Goal: Communication & Community: Answer question/provide support

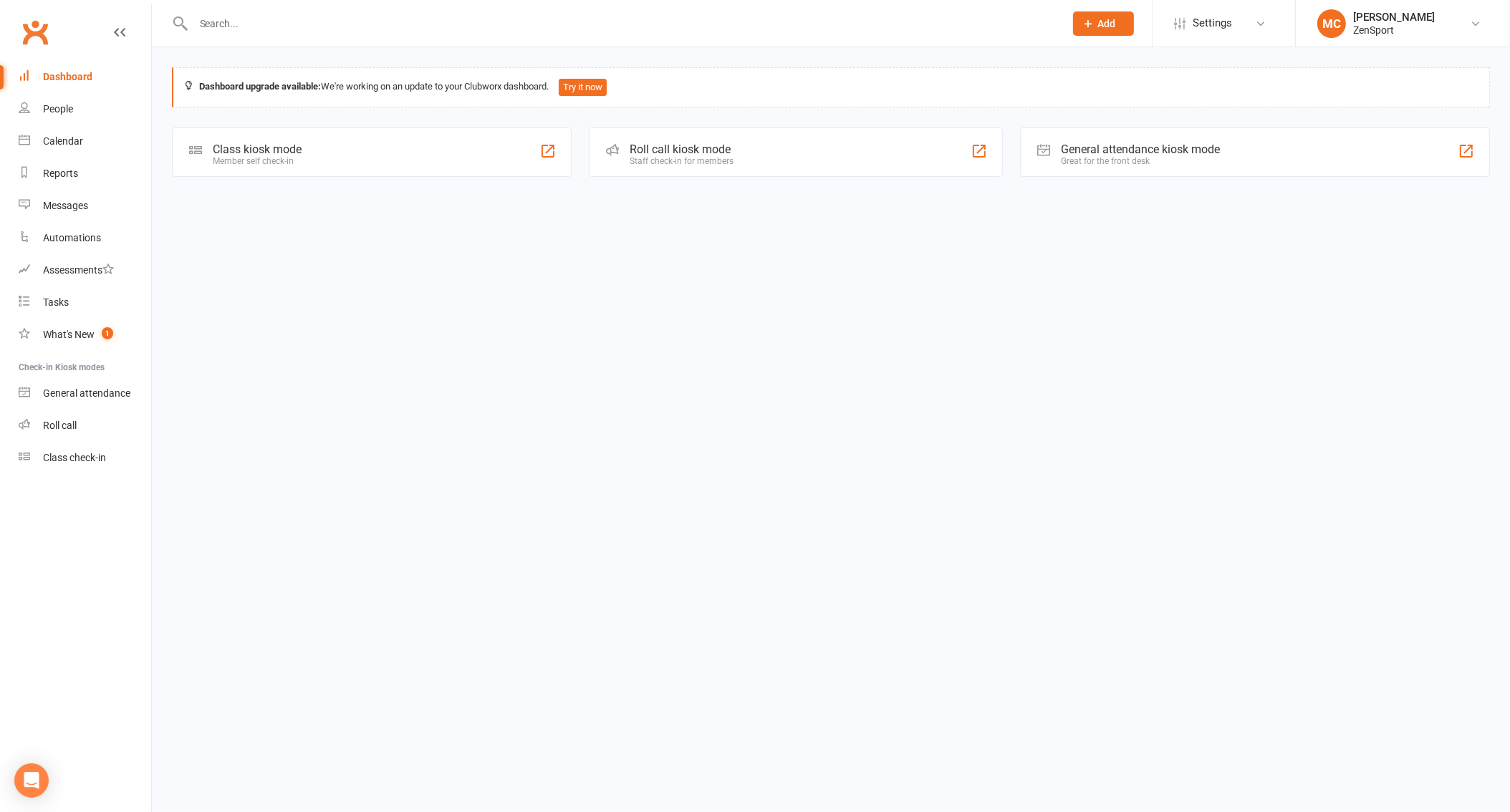
click at [255, 26] on input "text" at bounding box center [621, 23] width 865 height 20
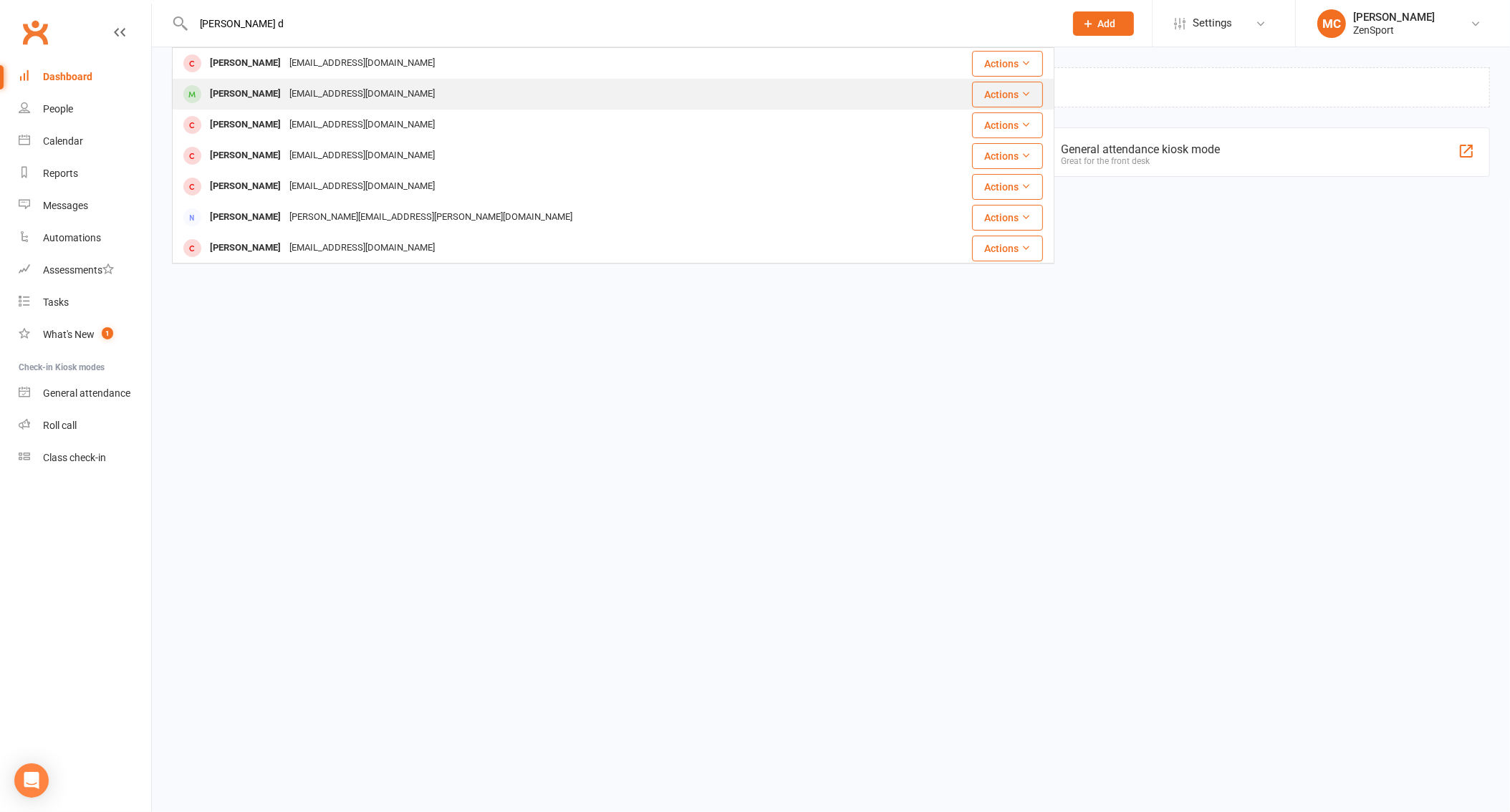
type input "[PERSON_NAME] d"
click at [244, 99] on div "[PERSON_NAME]" at bounding box center [245, 94] width 80 height 21
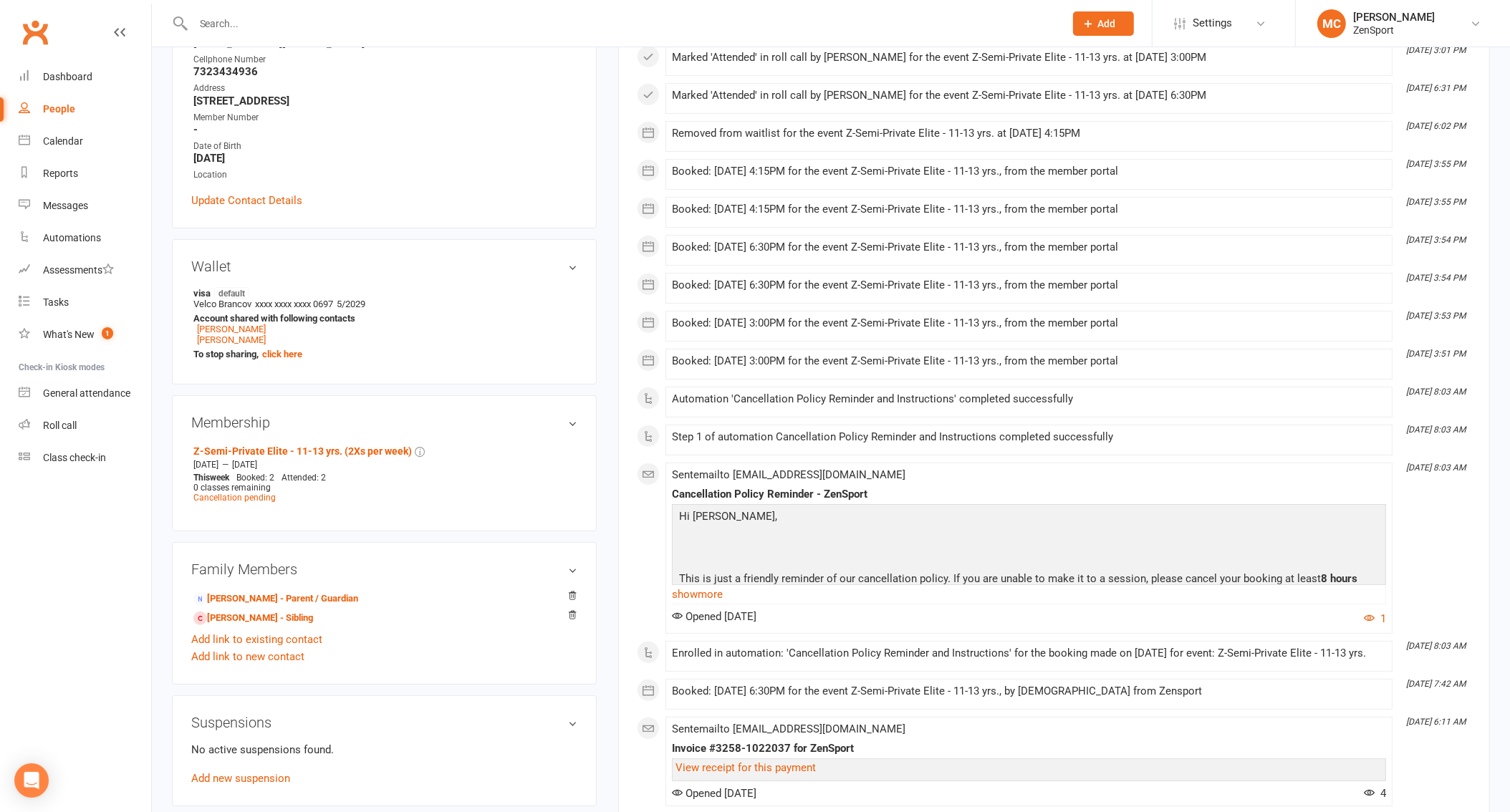
scroll to position [275, 0]
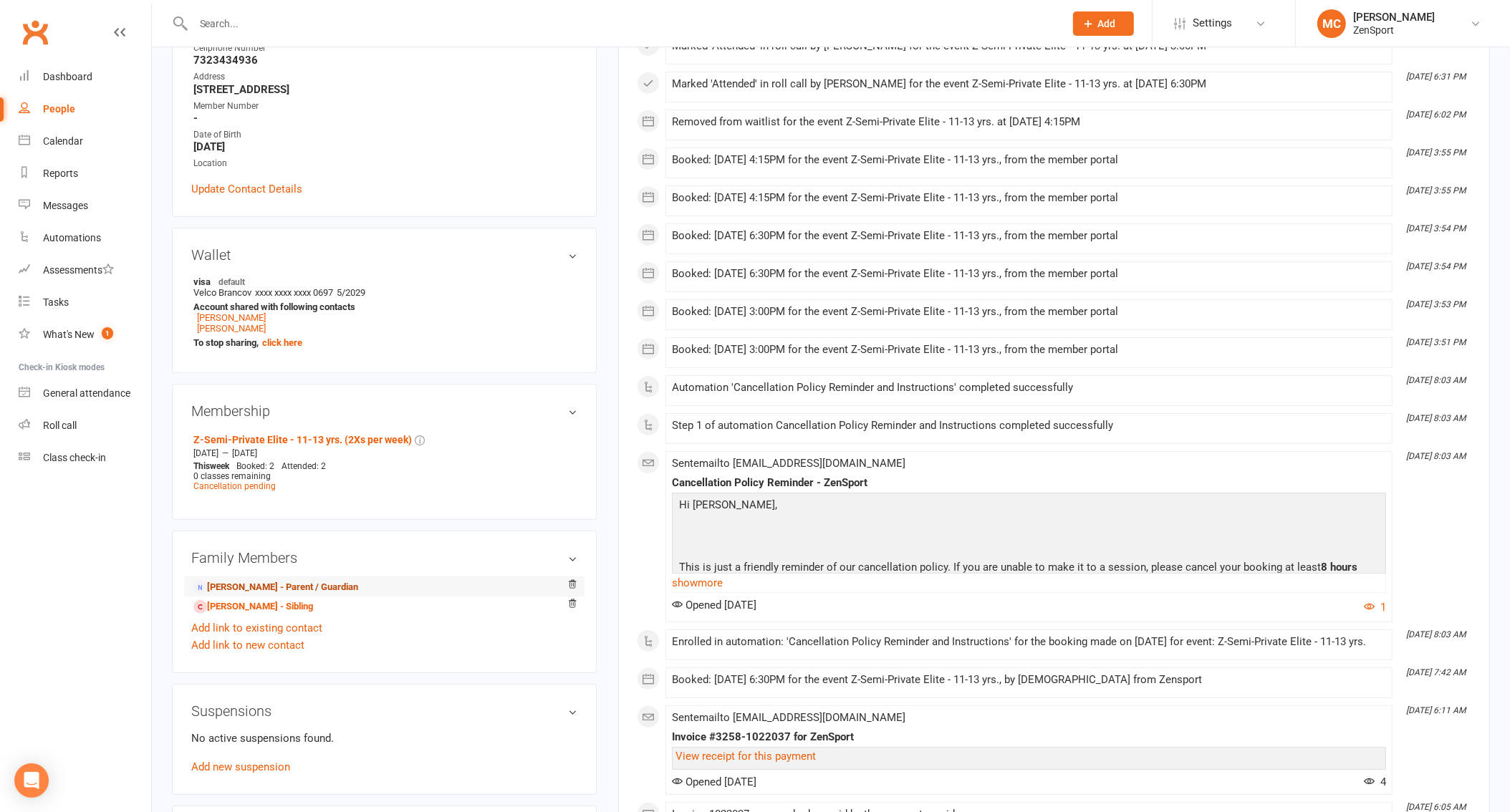
click at [236, 580] on link "[PERSON_NAME] - Parent / Guardian" at bounding box center [275, 587] width 165 height 15
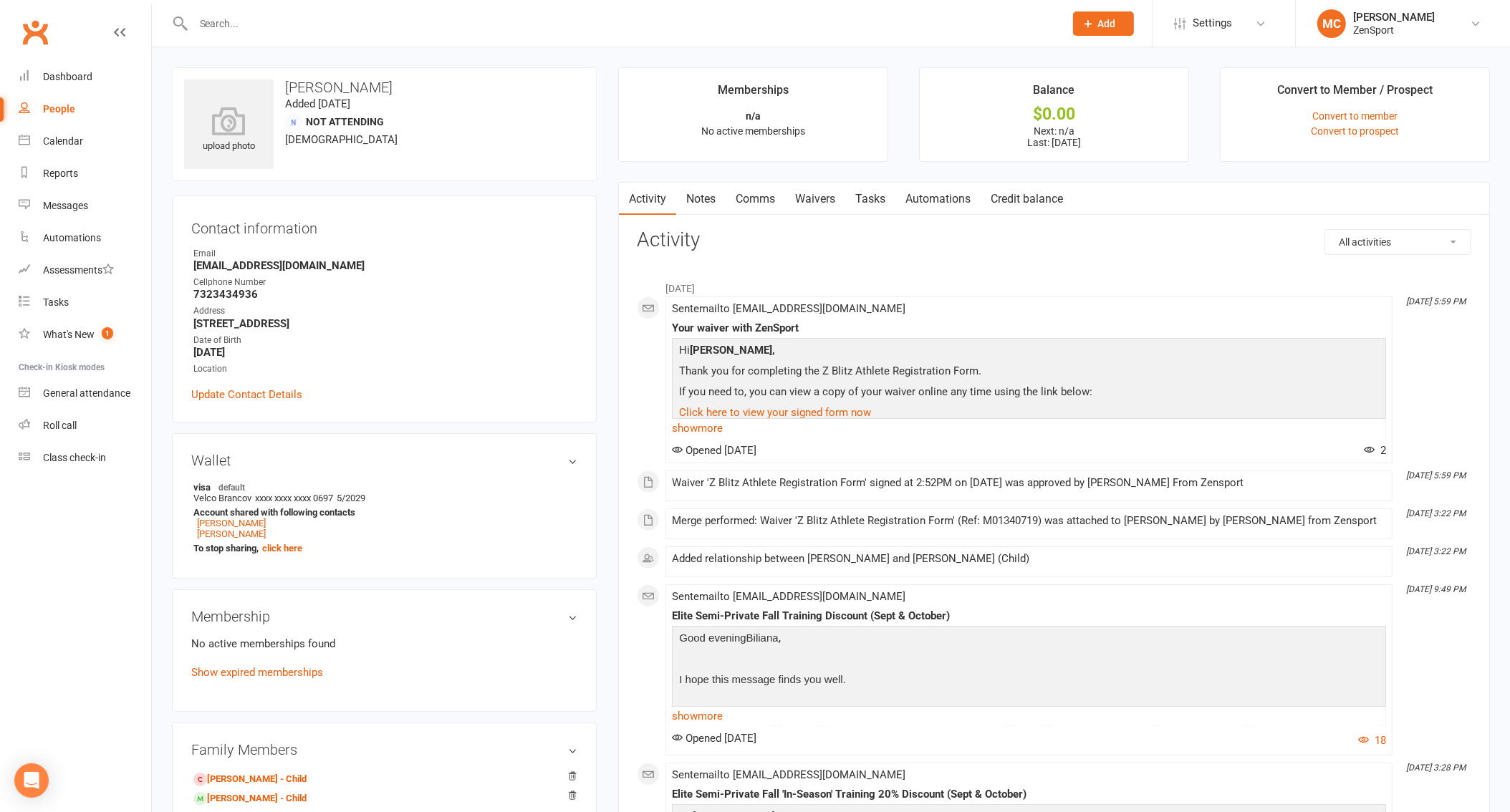
click at [766, 202] on link "Comms" at bounding box center [755, 199] width 59 height 33
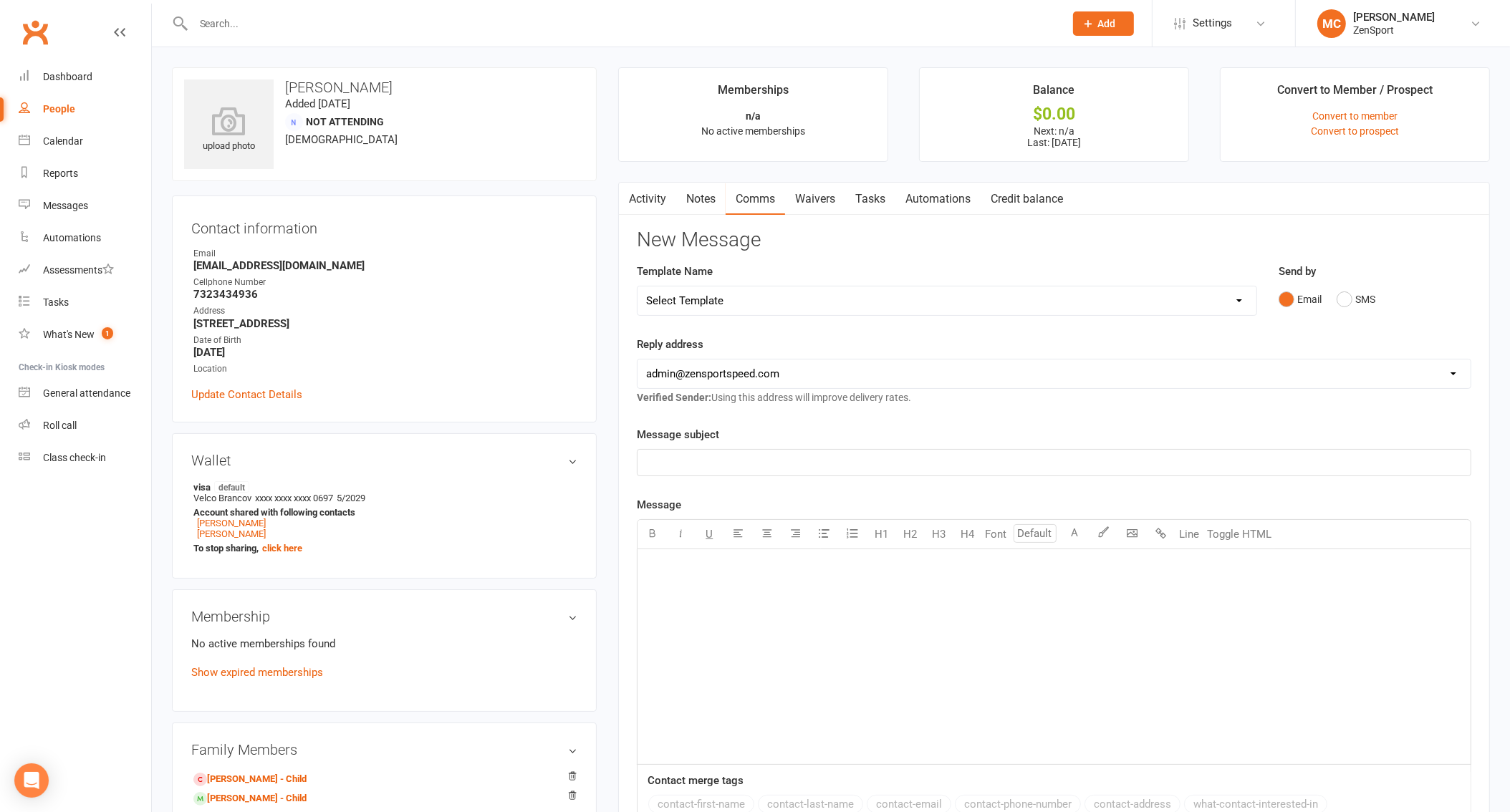
select select "4"
click at [695, 456] on p "﻿" at bounding box center [1053, 463] width 815 height 17
click at [1241, 602] on div "﻿" at bounding box center [1053, 656] width 833 height 215
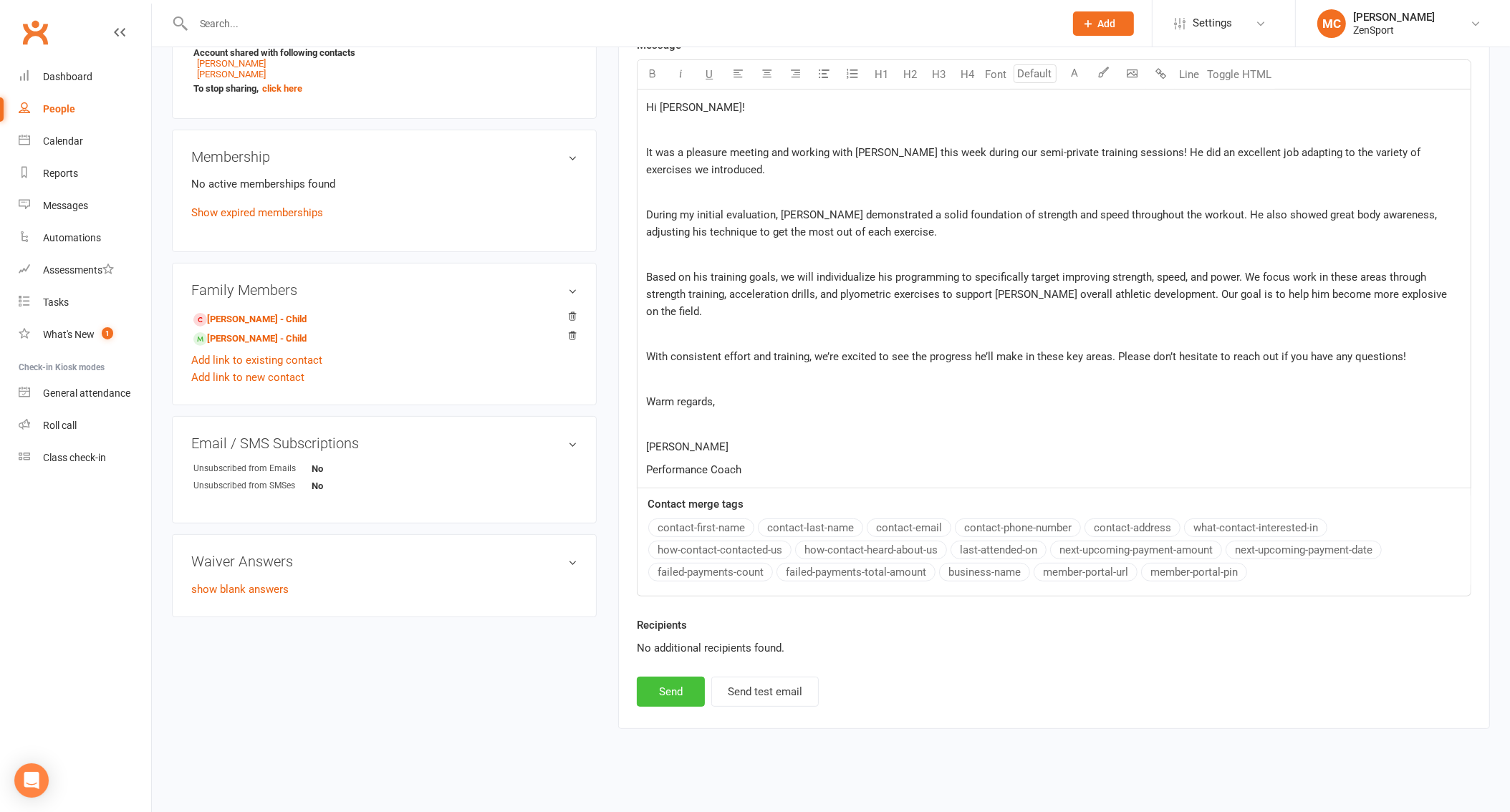
scroll to position [459, 0]
click at [662, 686] on button "Send" at bounding box center [670, 692] width 68 height 30
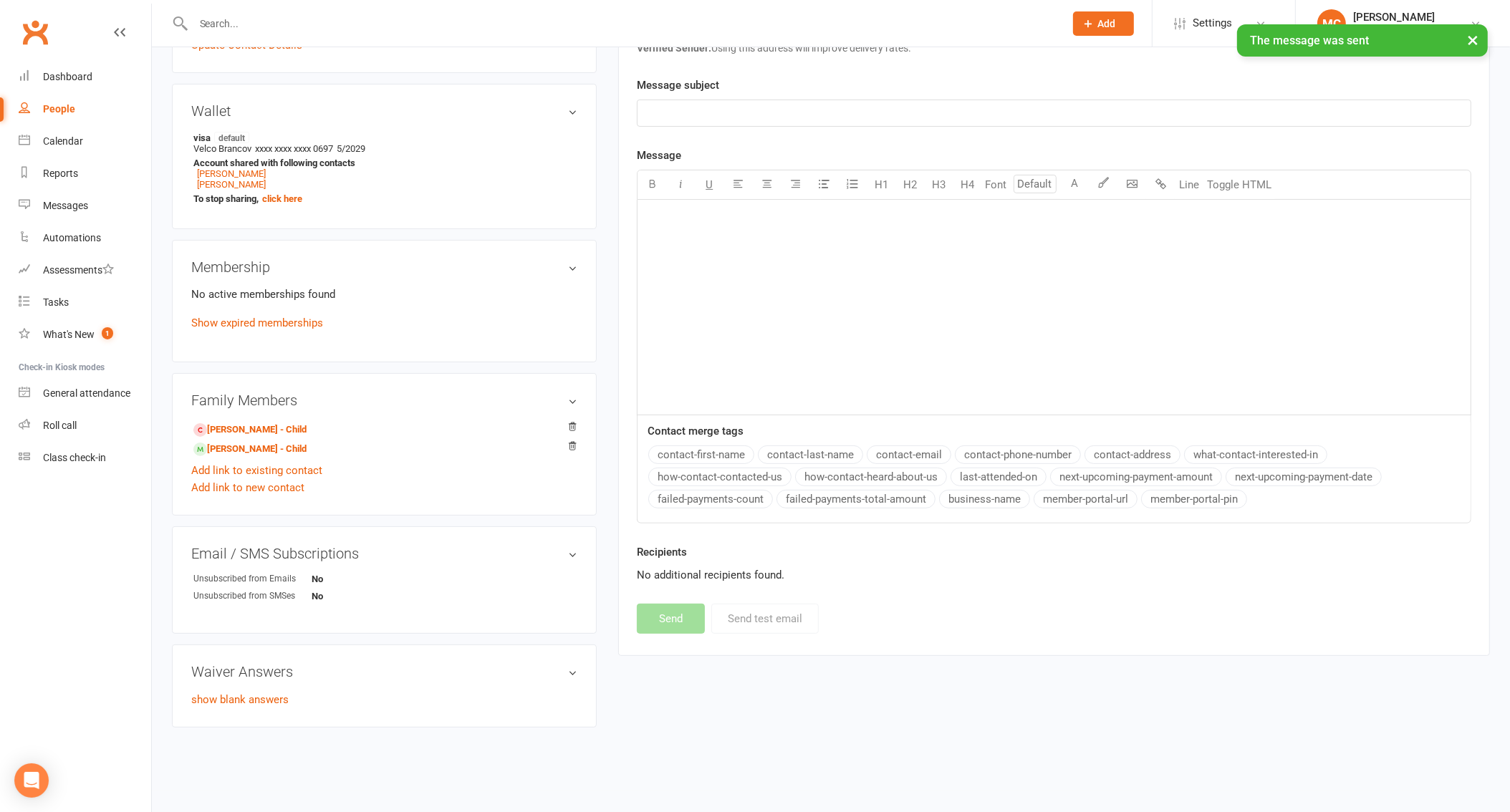
select select "1"
click at [271, 20] on input "text" at bounding box center [621, 23] width 865 height 20
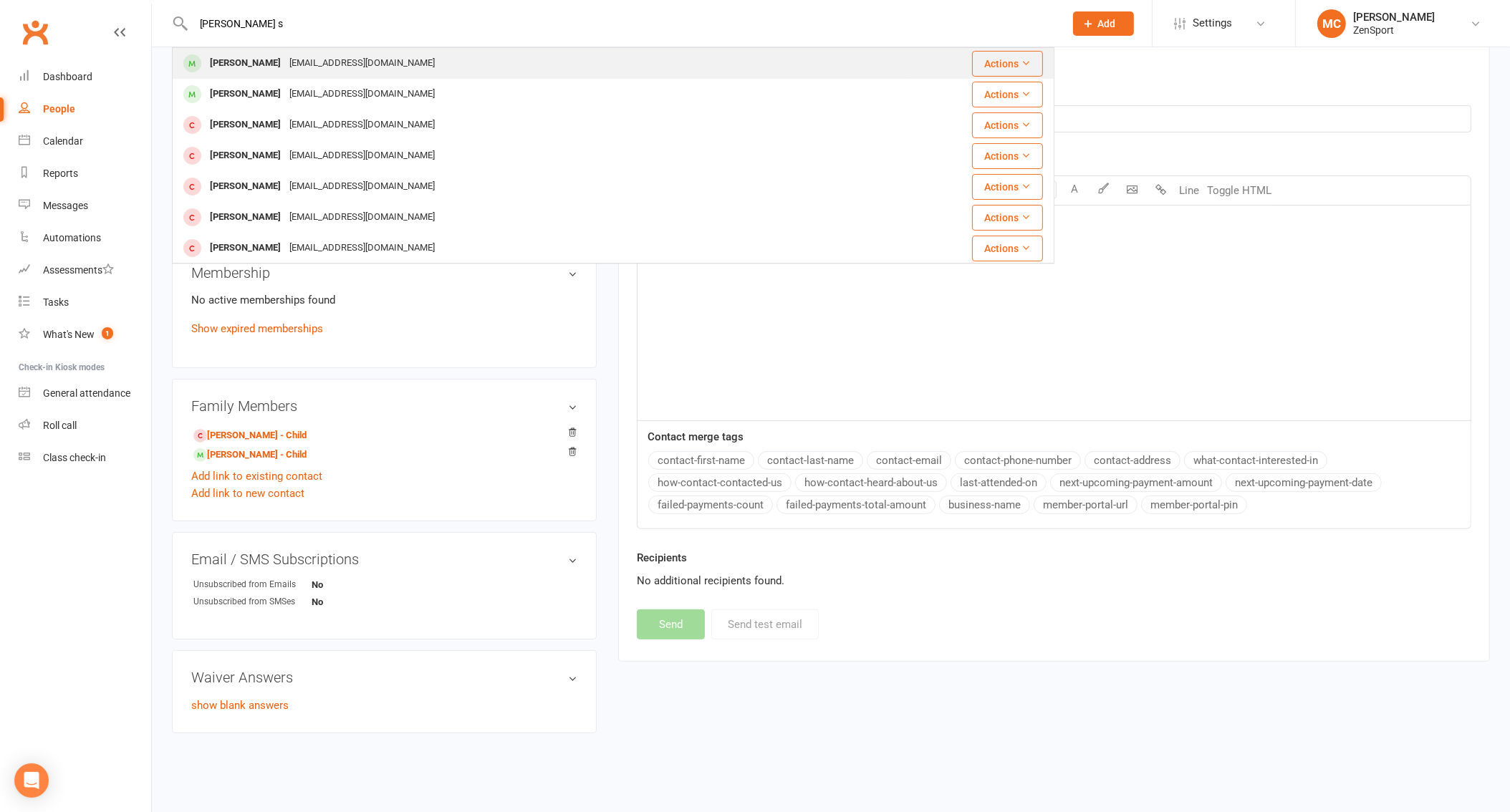
type input "[PERSON_NAME] s"
click at [245, 62] on div "[PERSON_NAME]" at bounding box center [245, 63] width 80 height 21
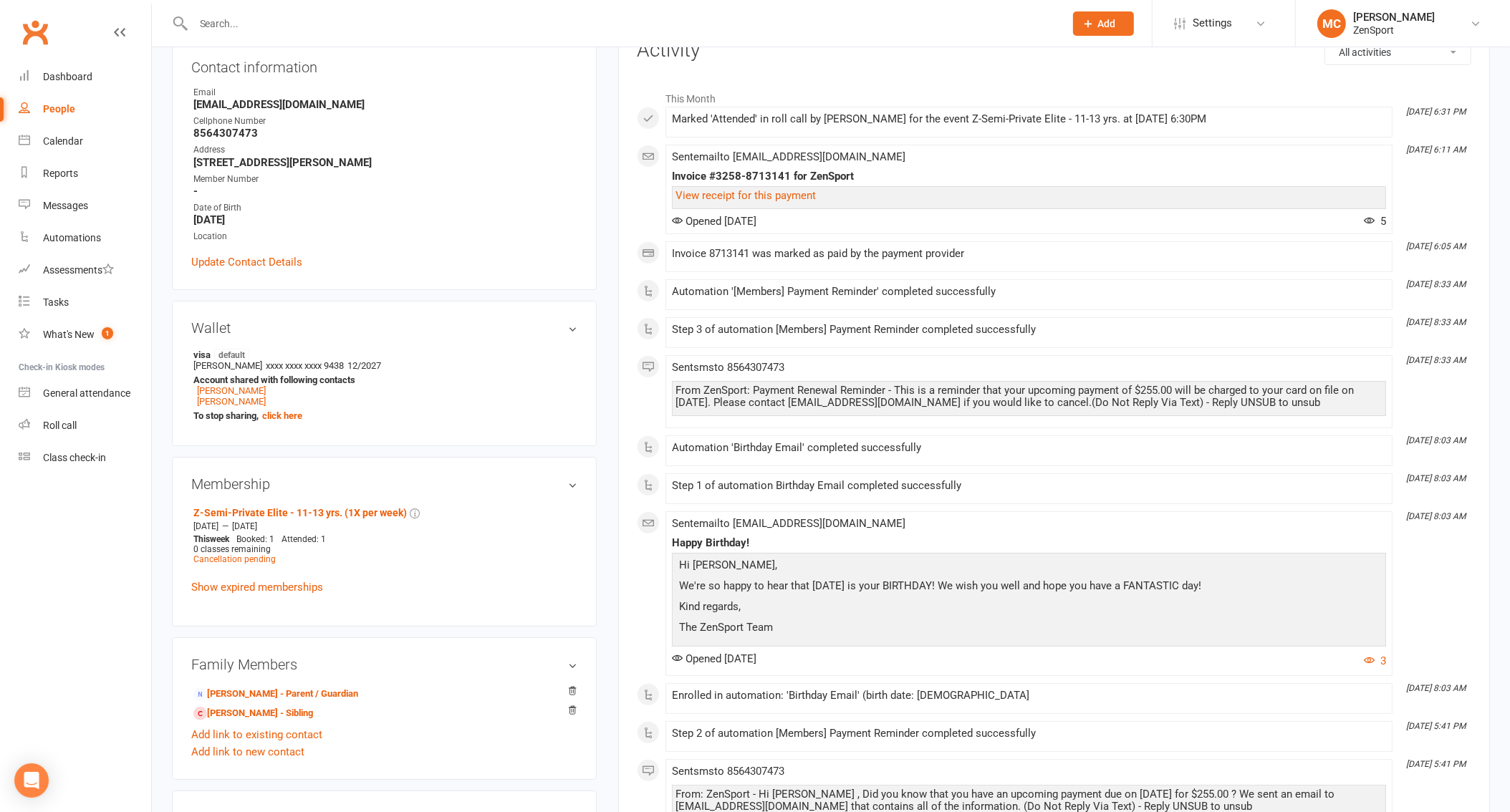
scroll to position [204, 0]
click at [249, 686] on link "[PERSON_NAME] - Parent / Guardian" at bounding box center [275, 693] width 165 height 15
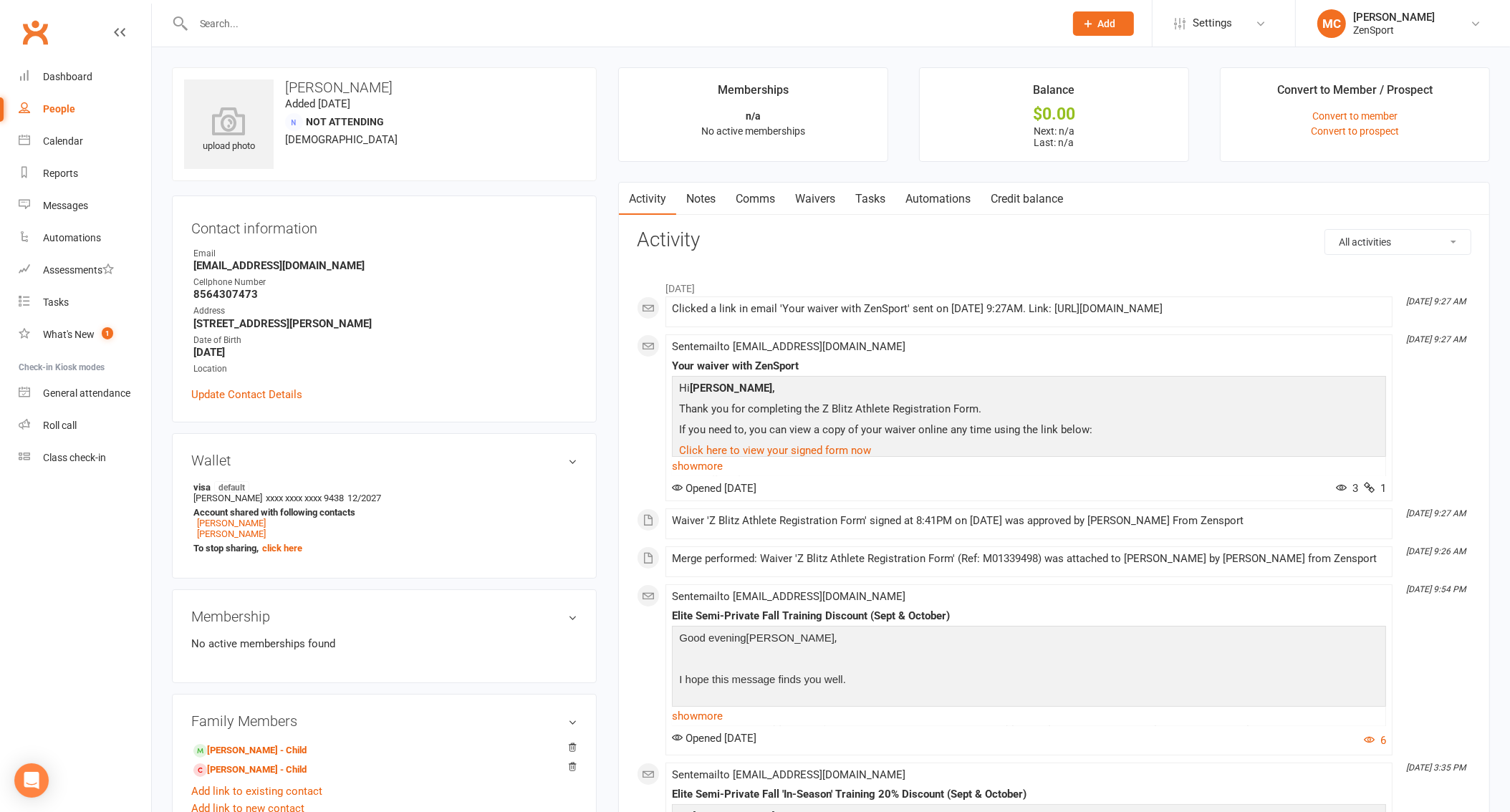
click at [758, 201] on link "Comms" at bounding box center [755, 199] width 59 height 33
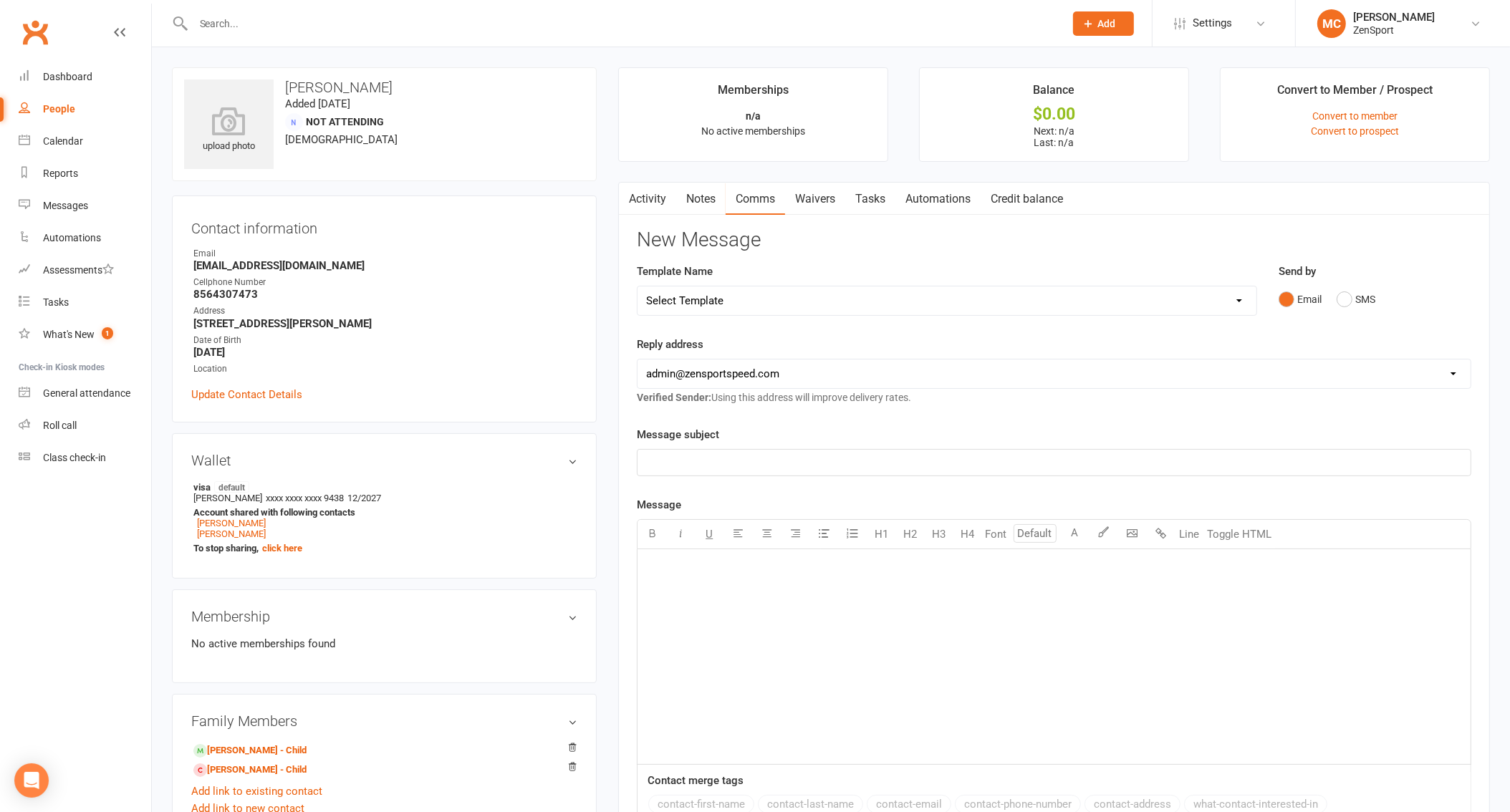
select select "4"
click at [737, 459] on p "﻿" at bounding box center [1053, 463] width 815 height 17
click at [663, 459] on span "WElcome!" at bounding box center [670, 463] width 48 height 13
click at [782, 621] on div "﻿" at bounding box center [1053, 656] width 833 height 215
click at [751, 645] on div "﻿" at bounding box center [1053, 656] width 833 height 215
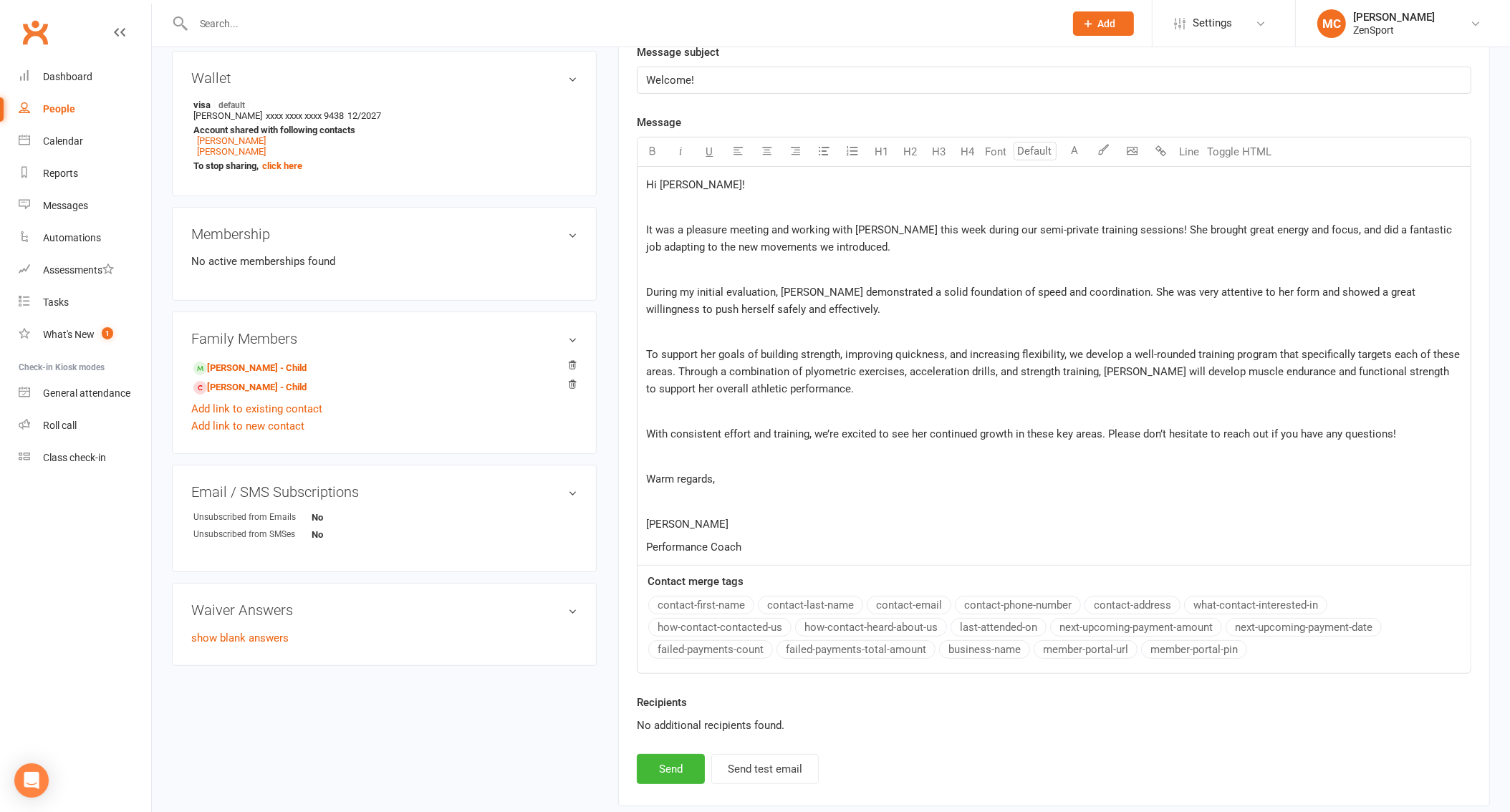
scroll to position [383, 0]
click at [681, 757] on button "Send" at bounding box center [670, 768] width 68 height 30
select select "1"
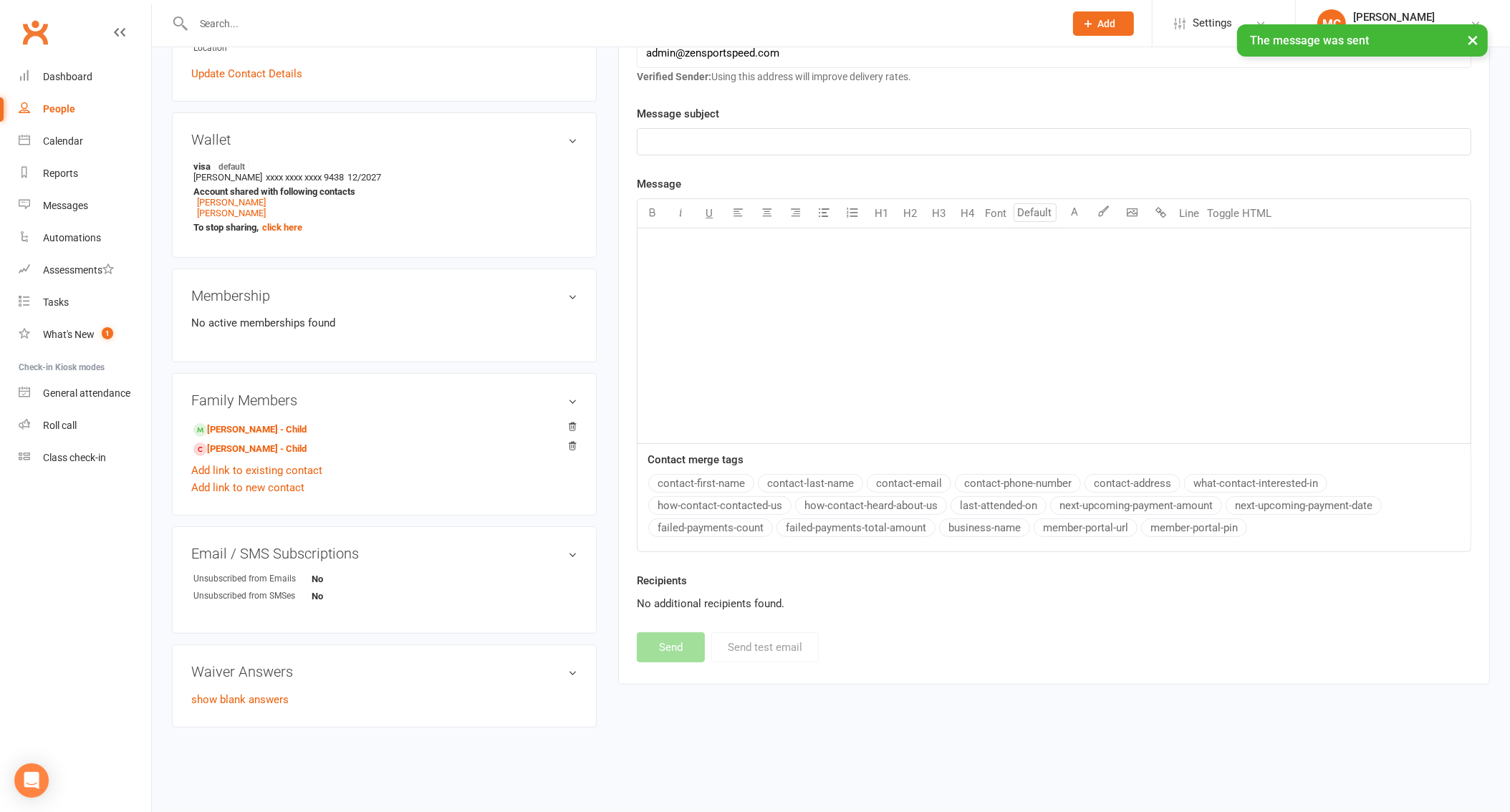
scroll to position [315, 0]
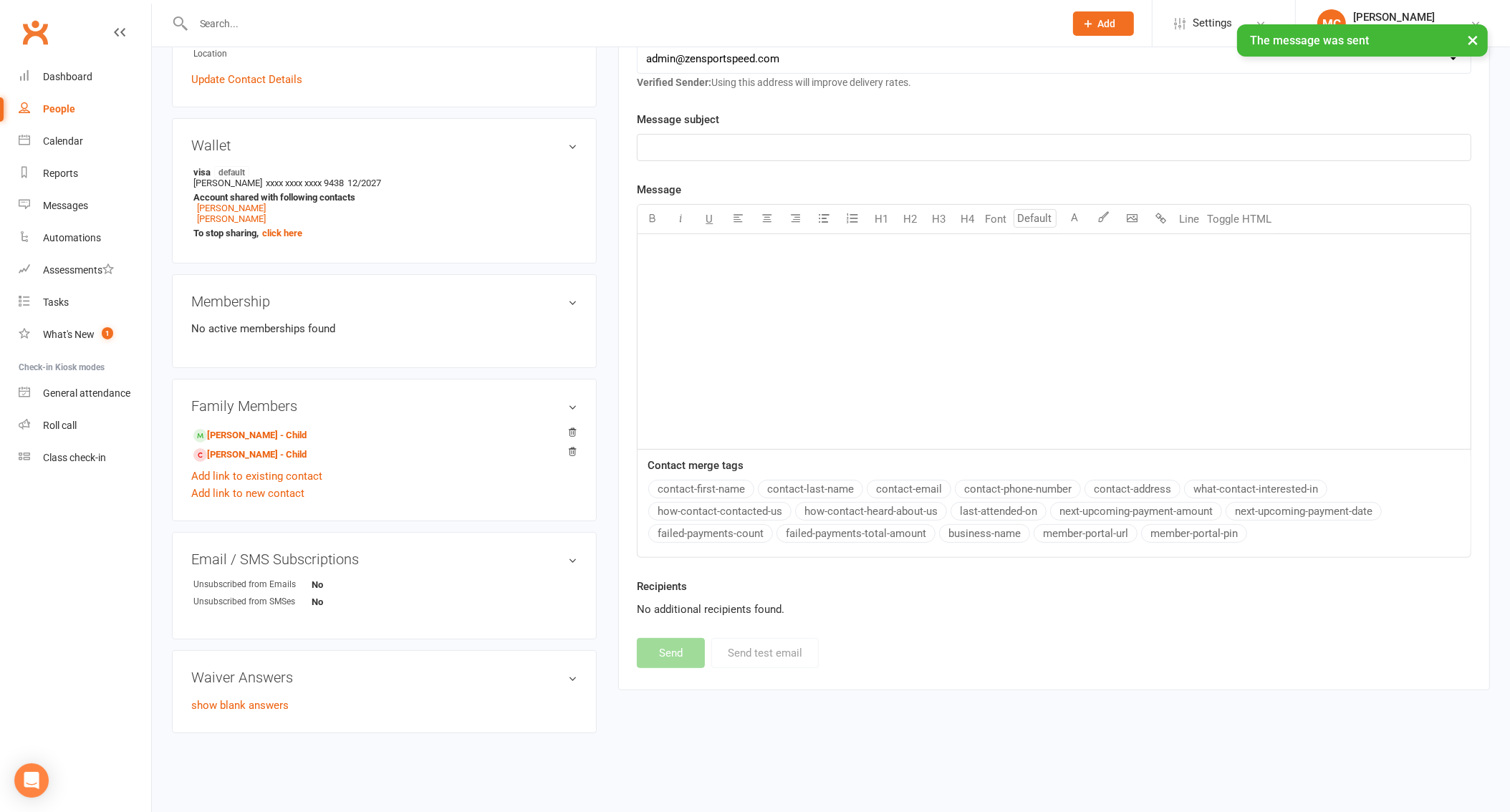
click at [281, 22] on input "text" at bounding box center [621, 23] width 865 height 20
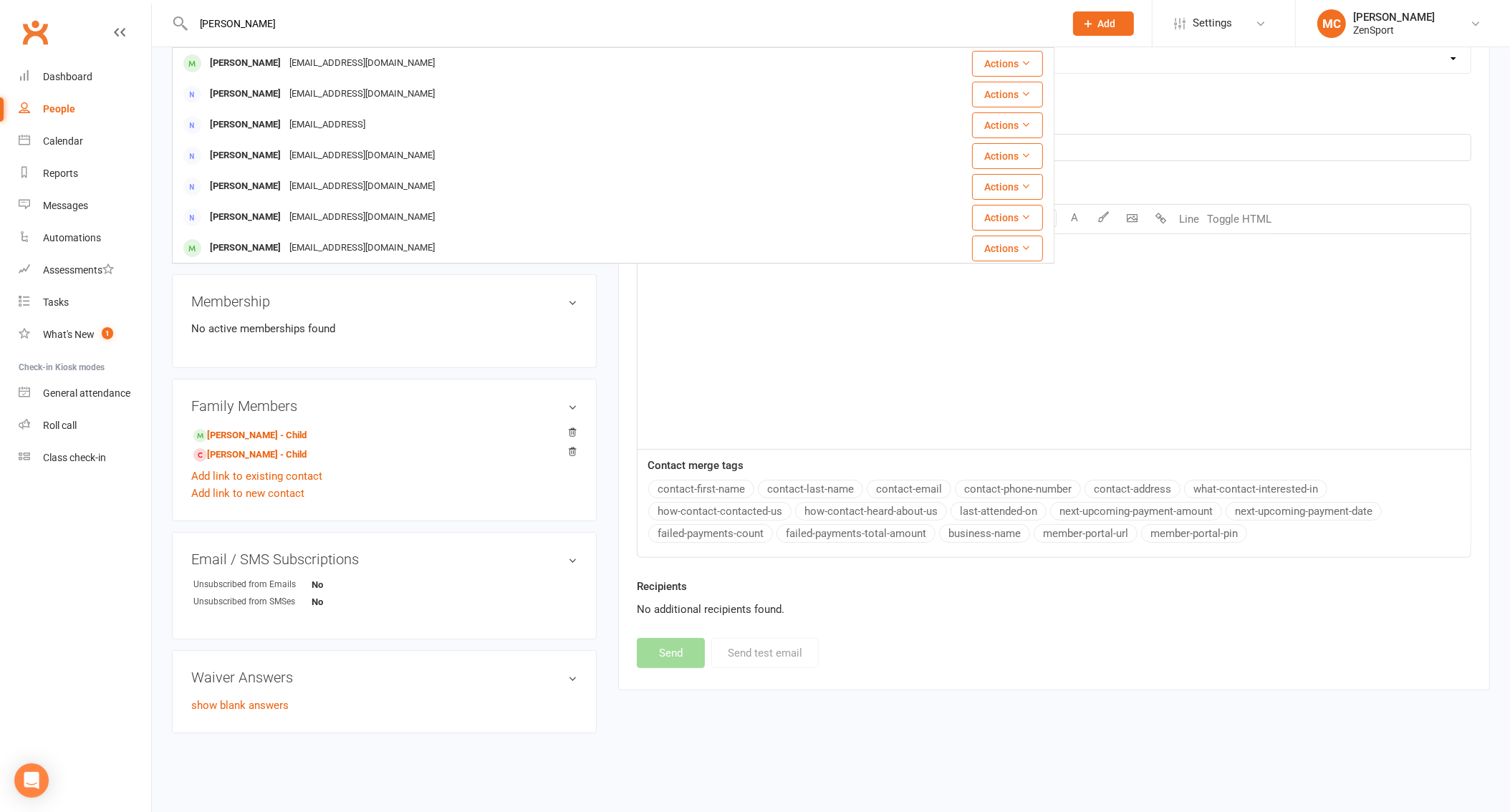
type input "[PERSON_NAME]"
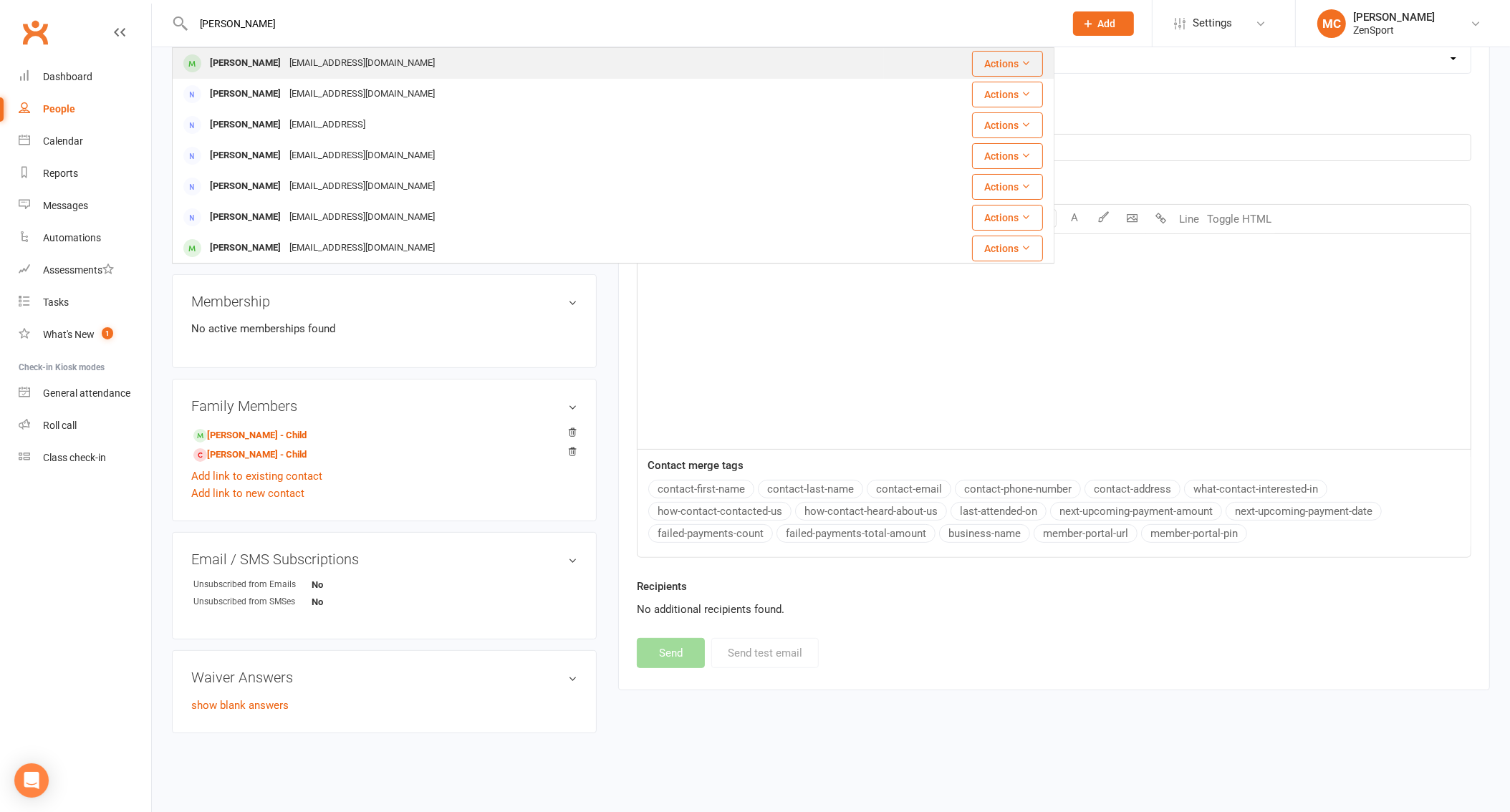
drag, startPoint x: 281, startPoint y: 22, endPoint x: 245, endPoint y: 62, distance: 53.8
click at [245, 62] on div "[PERSON_NAME]" at bounding box center [245, 63] width 80 height 21
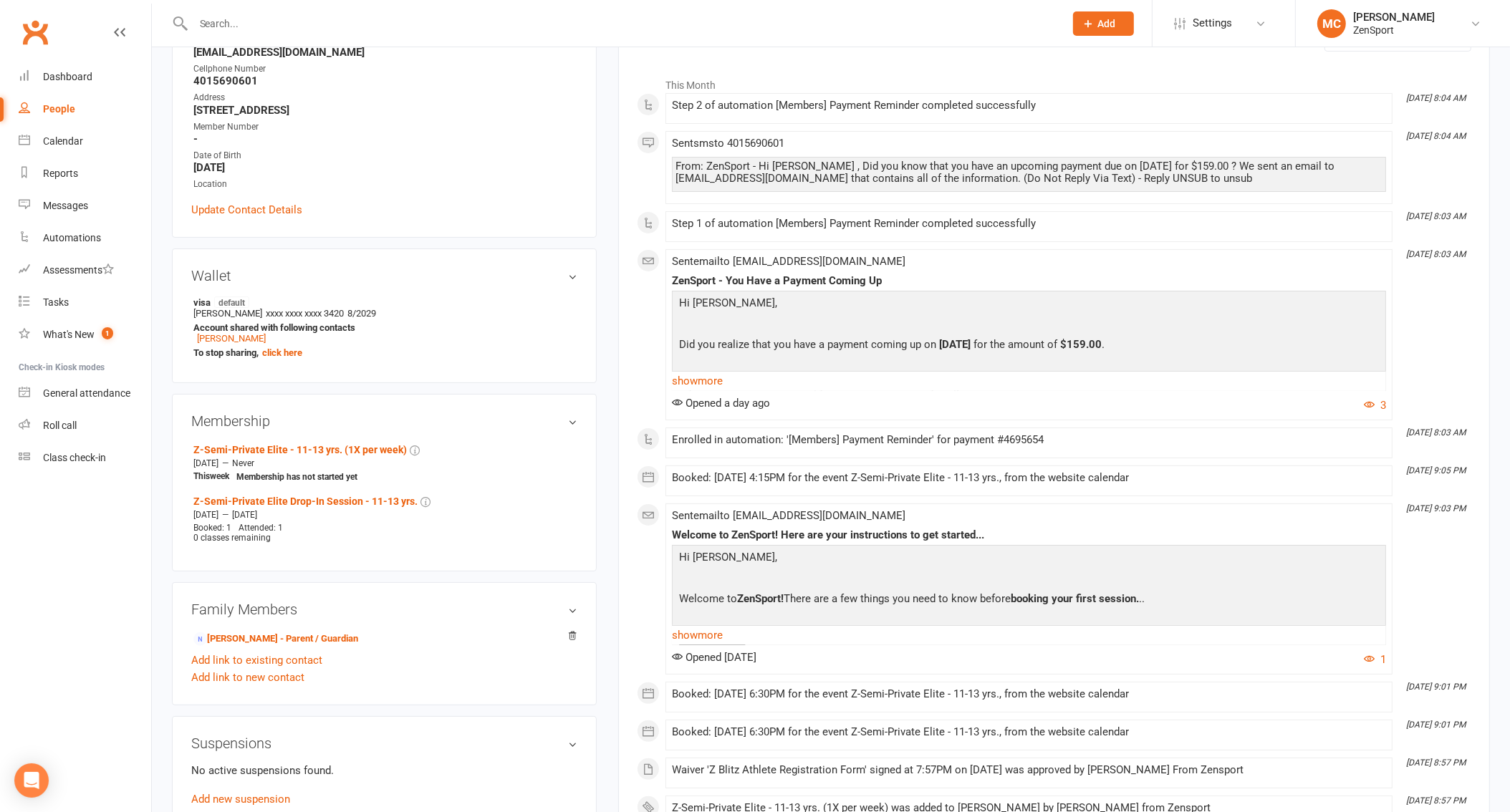
scroll to position [239, 0]
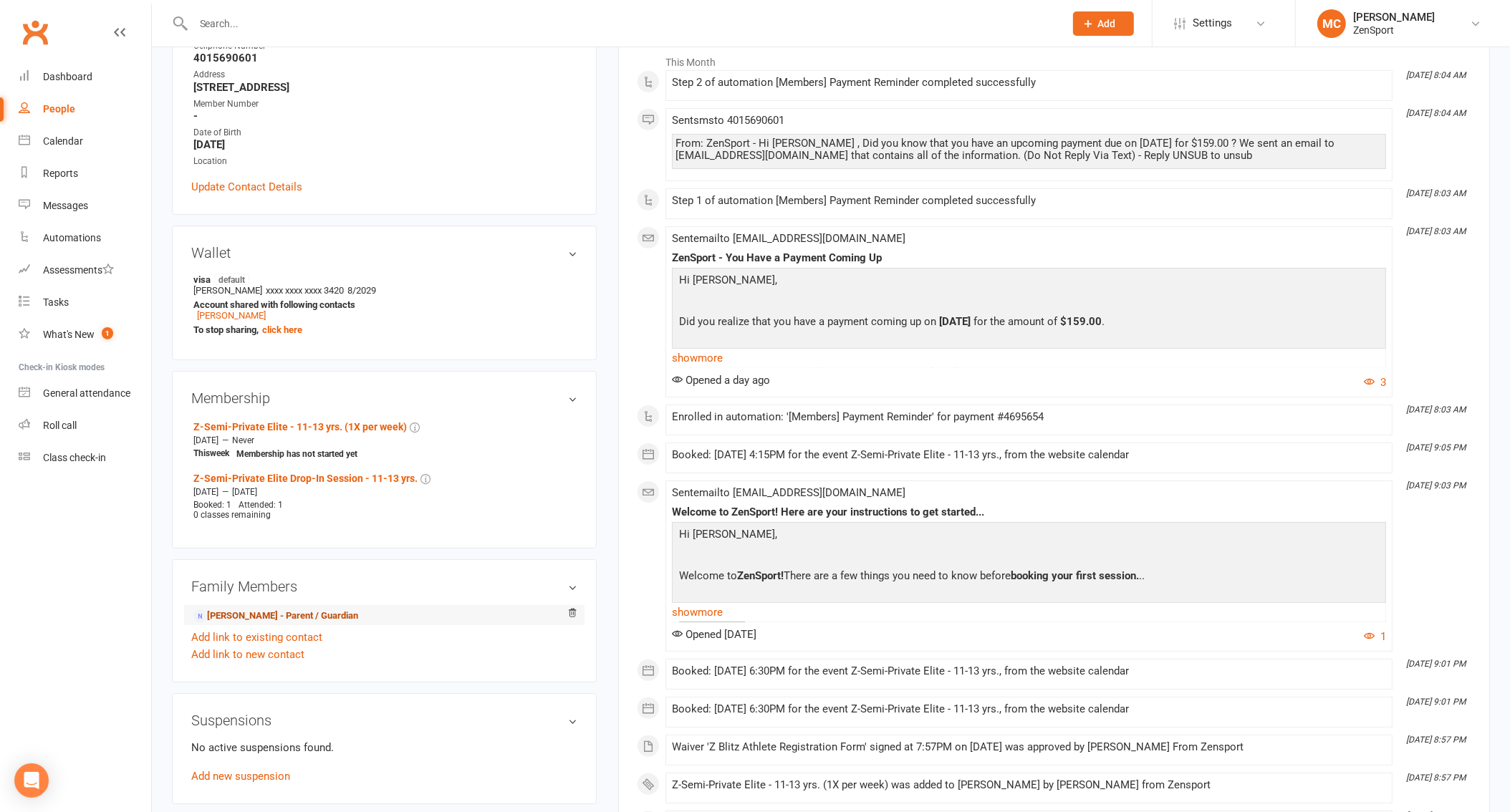
click at [240, 612] on link "[PERSON_NAME] - Parent / Guardian" at bounding box center [275, 615] width 165 height 15
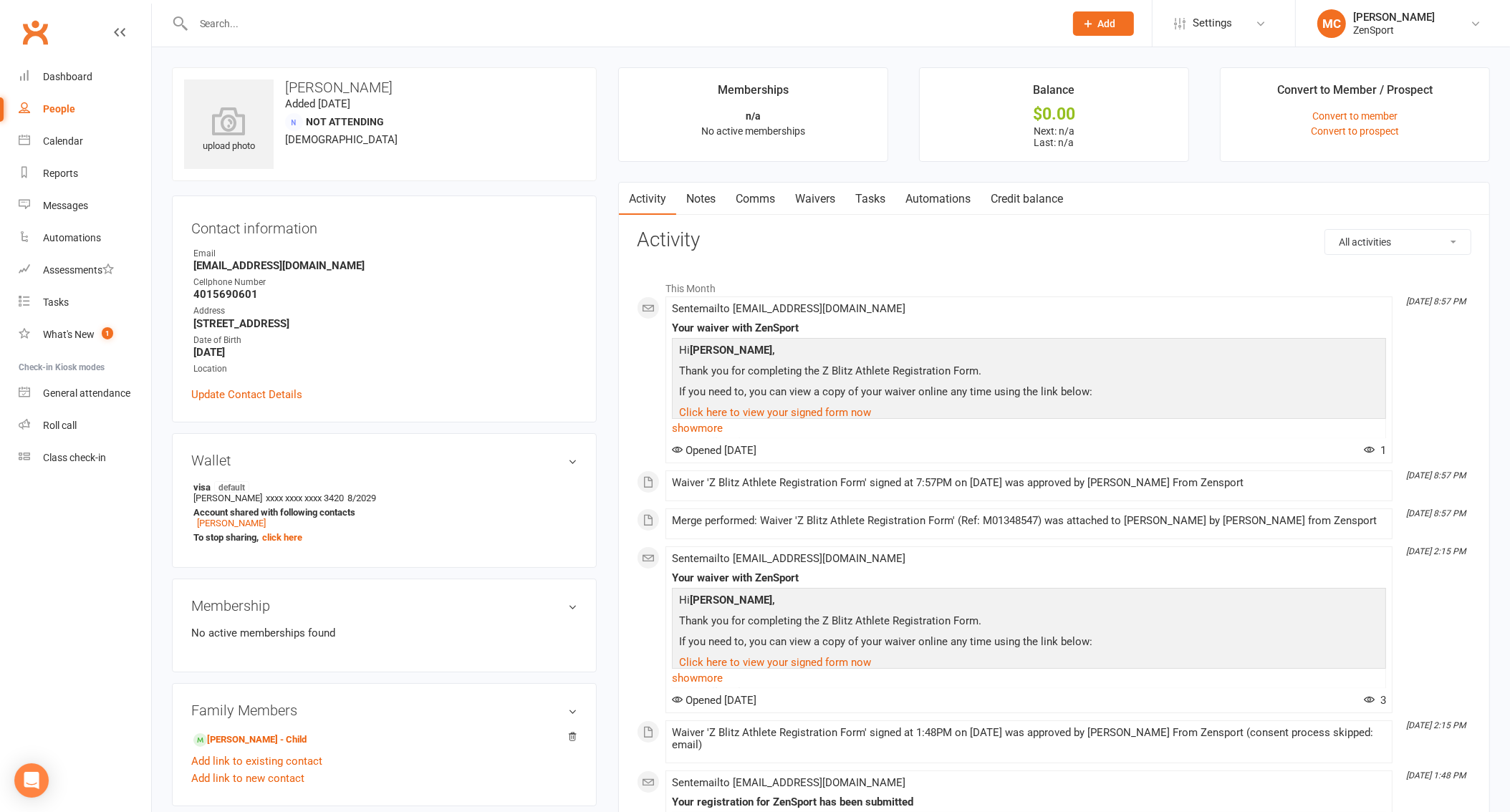
click at [766, 196] on link "Comms" at bounding box center [755, 199] width 59 height 33
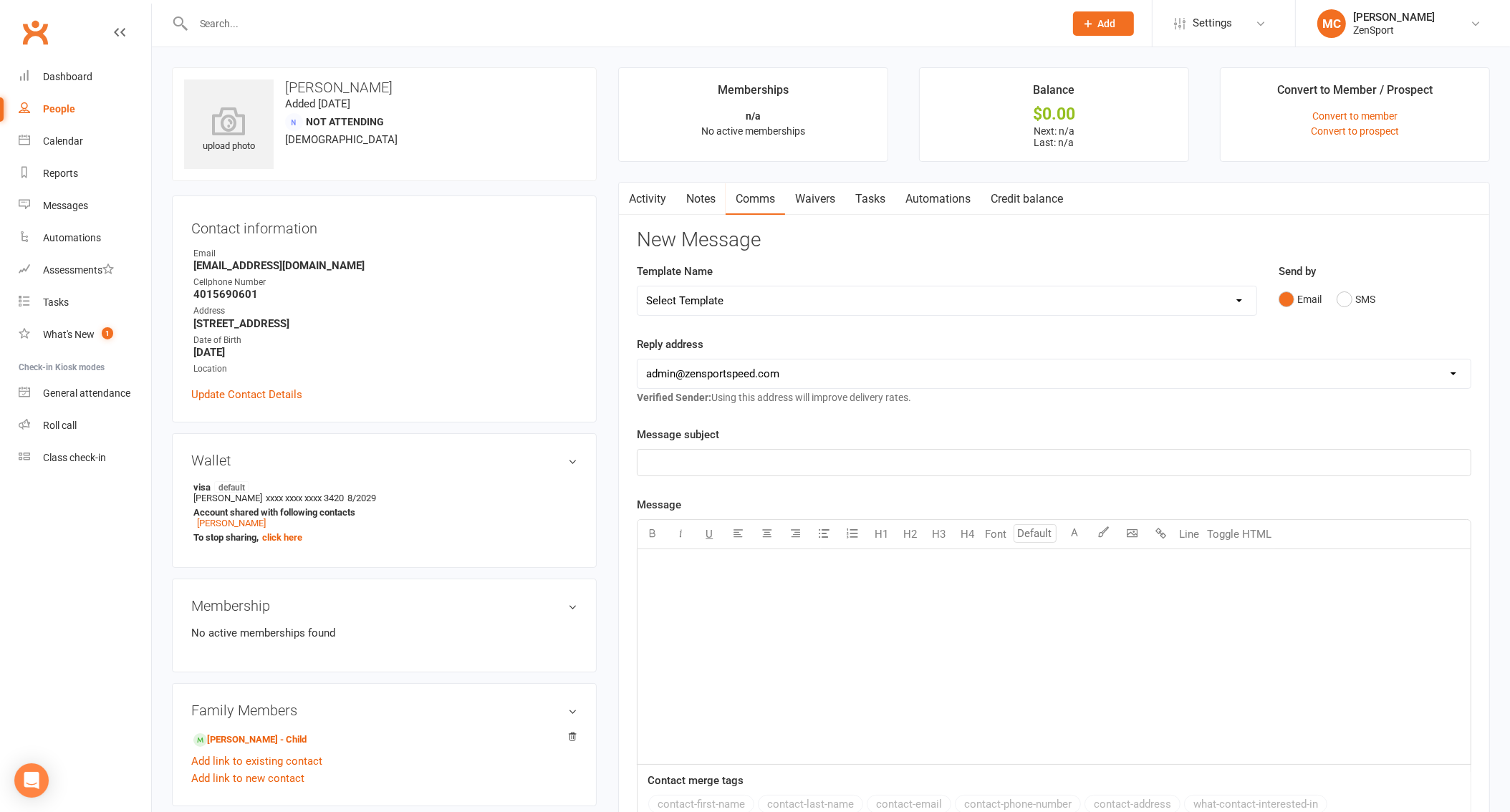
click at [741, 466] on p "﻿" at bounding box center [1053, 463] width 815 height 17
click at [737, 608] on div "﻿" at bounding box center [1053, 656] width 833 height 215
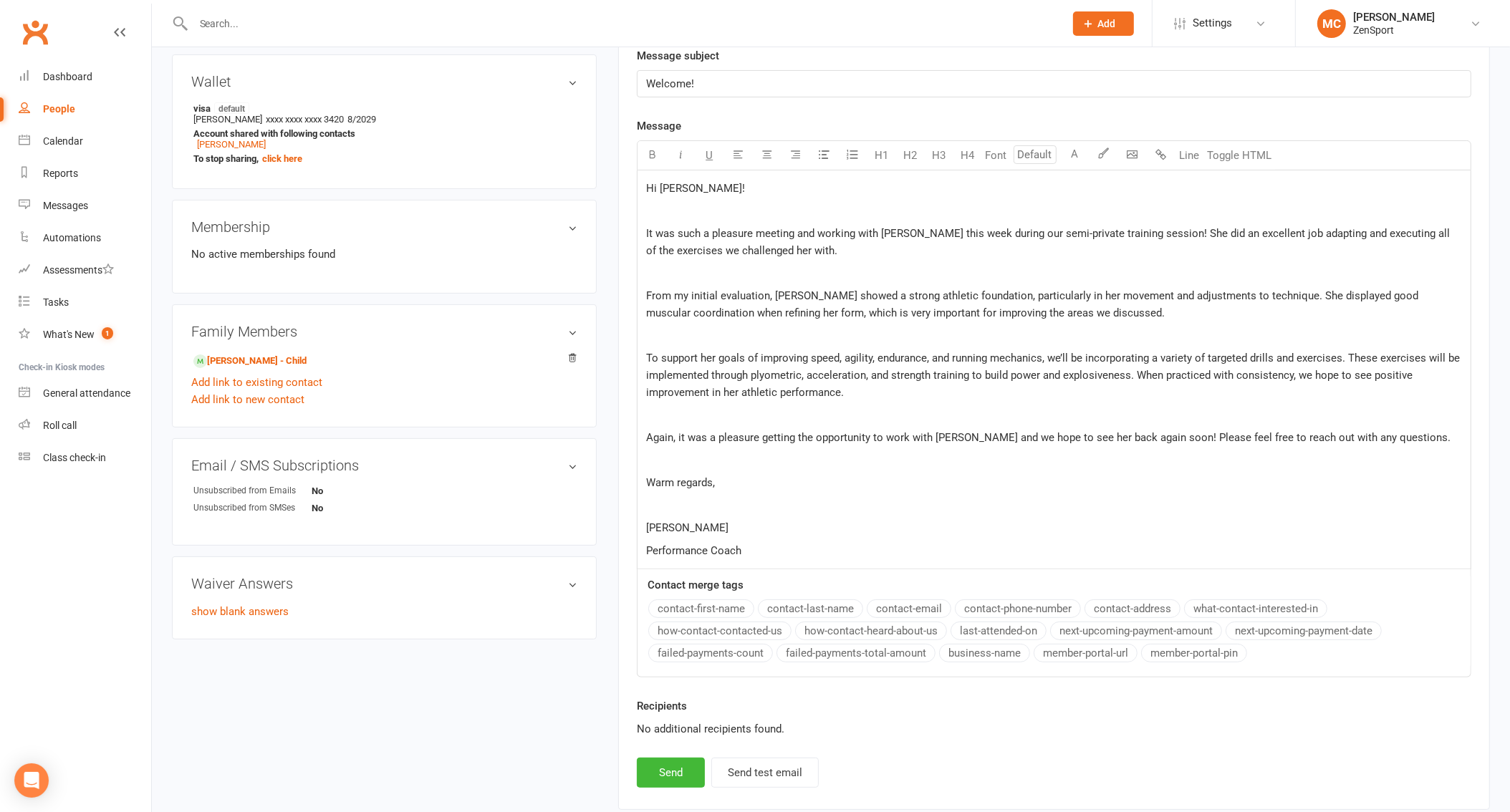
scroll to position [379, 0]
click at [679, 757] on button "Send" at bounding box center [670, 772] width 68 height 30
select select "1"
